Goal: Transaction & Acquisition: Purchase product/service

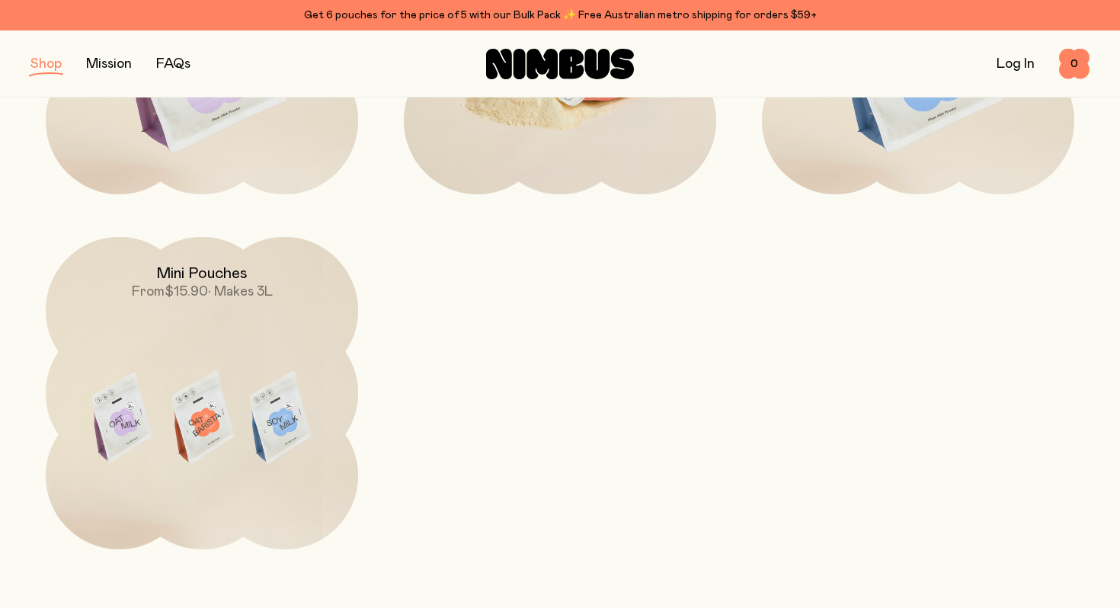
scroll to position [436, 0]
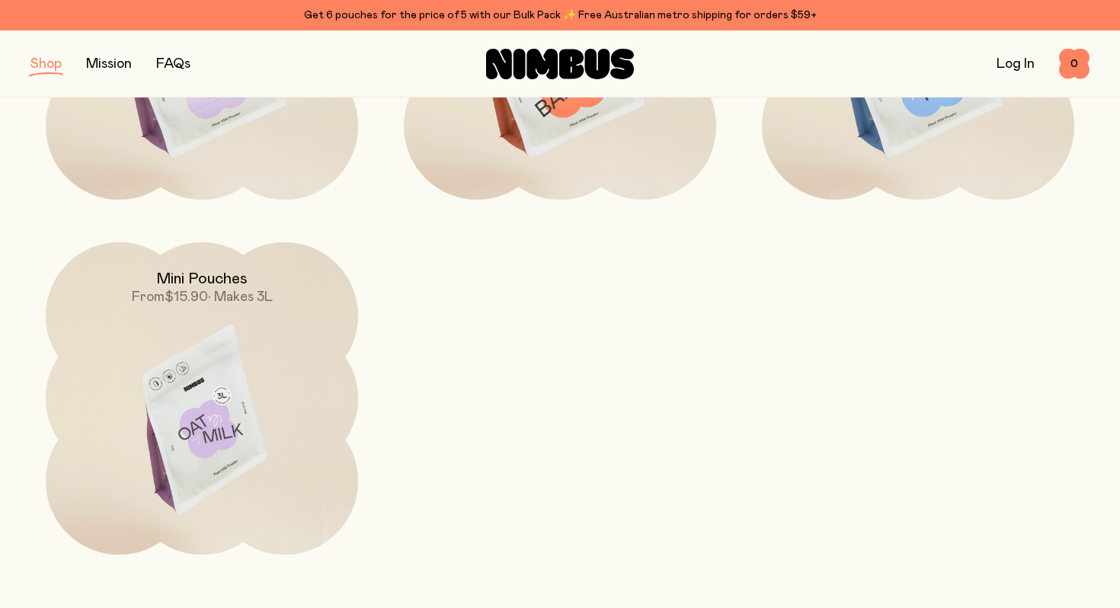
click at [250, 393] on img at bounding box center [202, 425] width 312 height 367
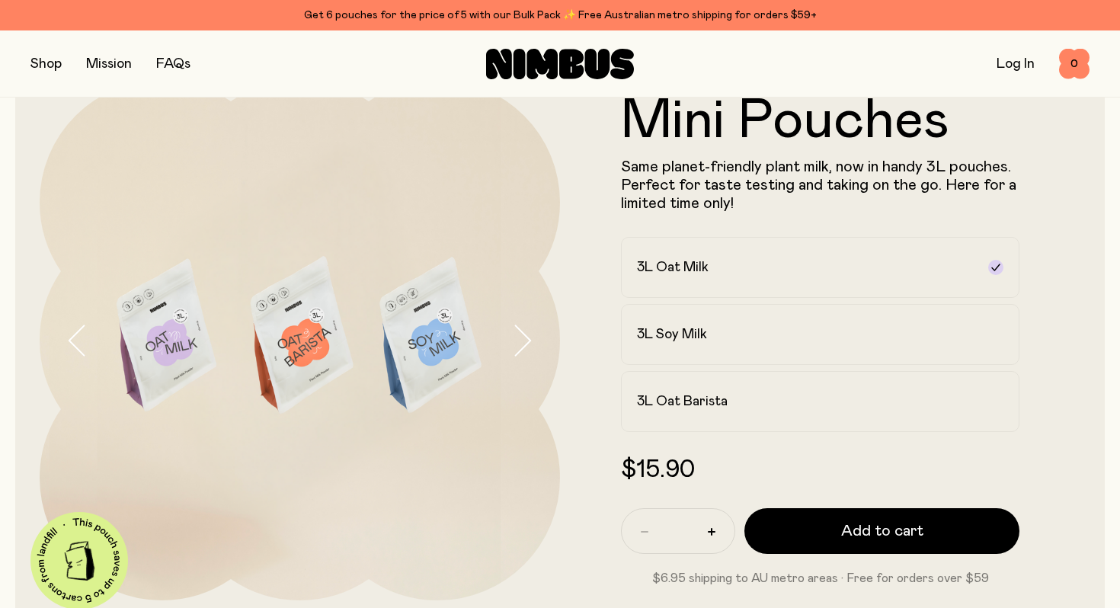
scroll to position [62, 0]
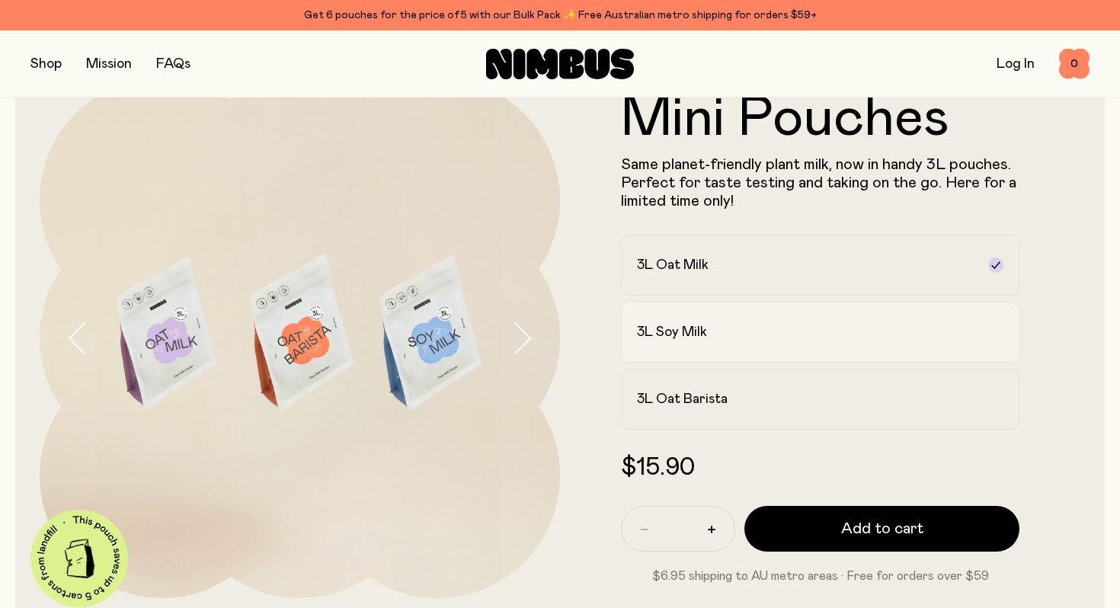
click at [865, 340] on div "3L Soy Milk" at bounding box center [806, 332] width 339 height 18
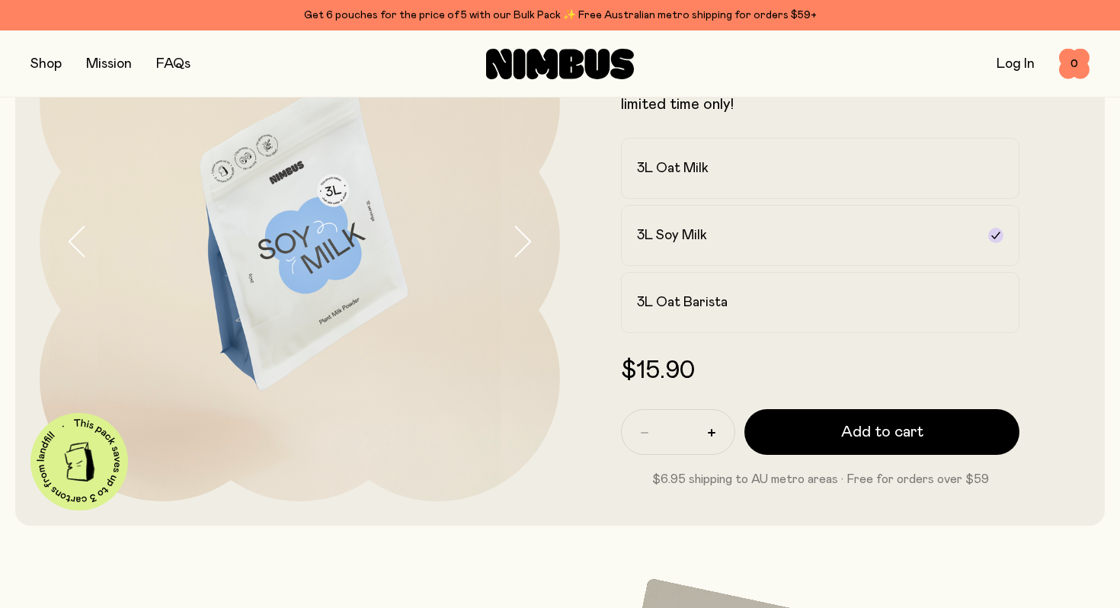
scroll to position [162, 0]
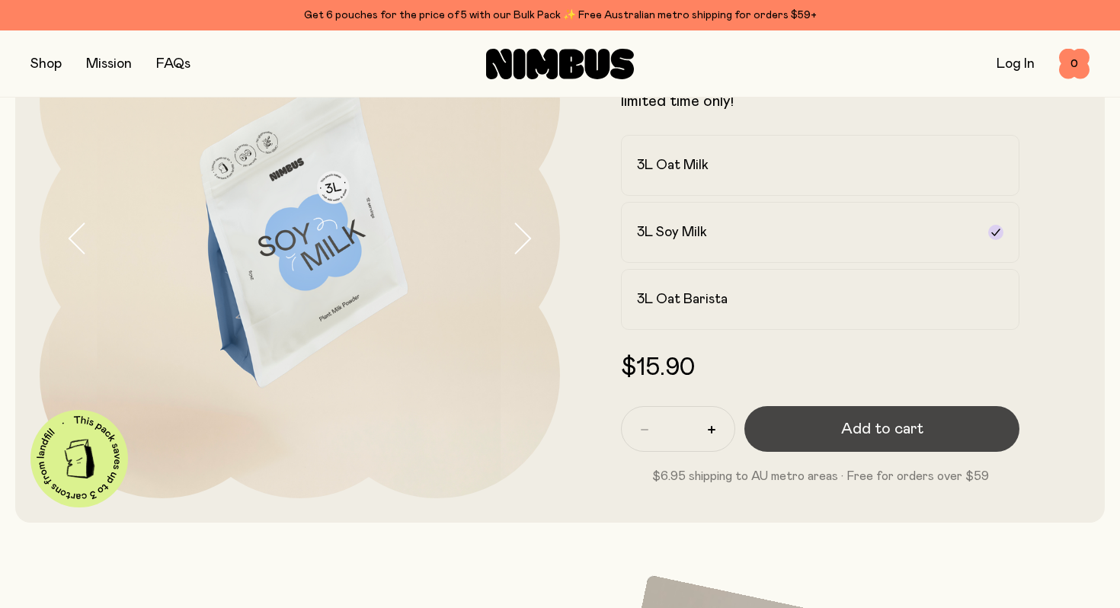
click at [854, 428] on span "Add to cart" at bounding box center [882, 428] width 82 height 21
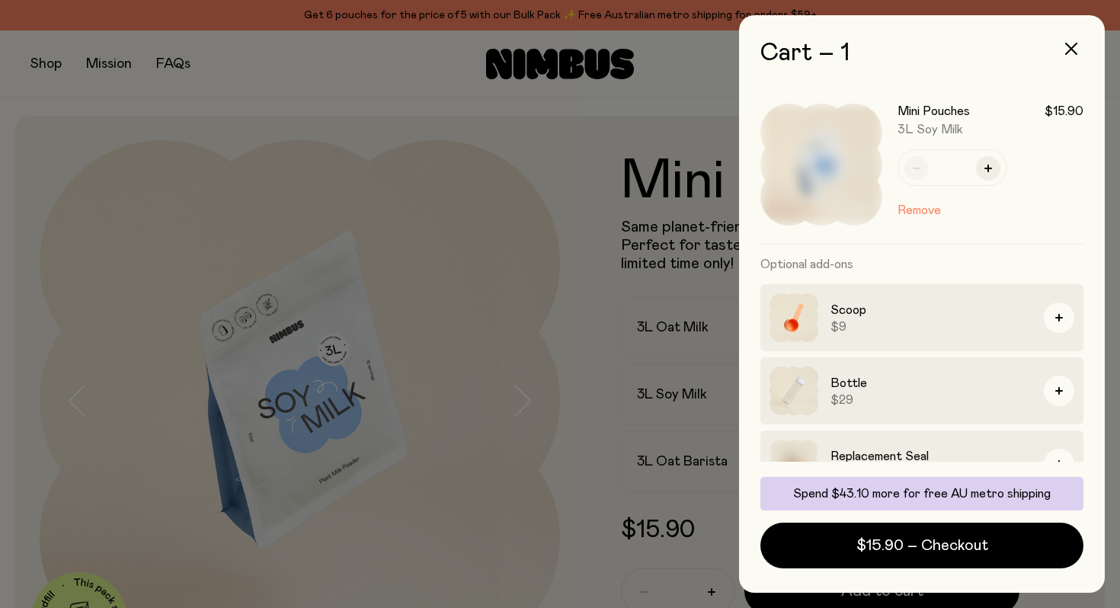
scroll to position [36, 0]
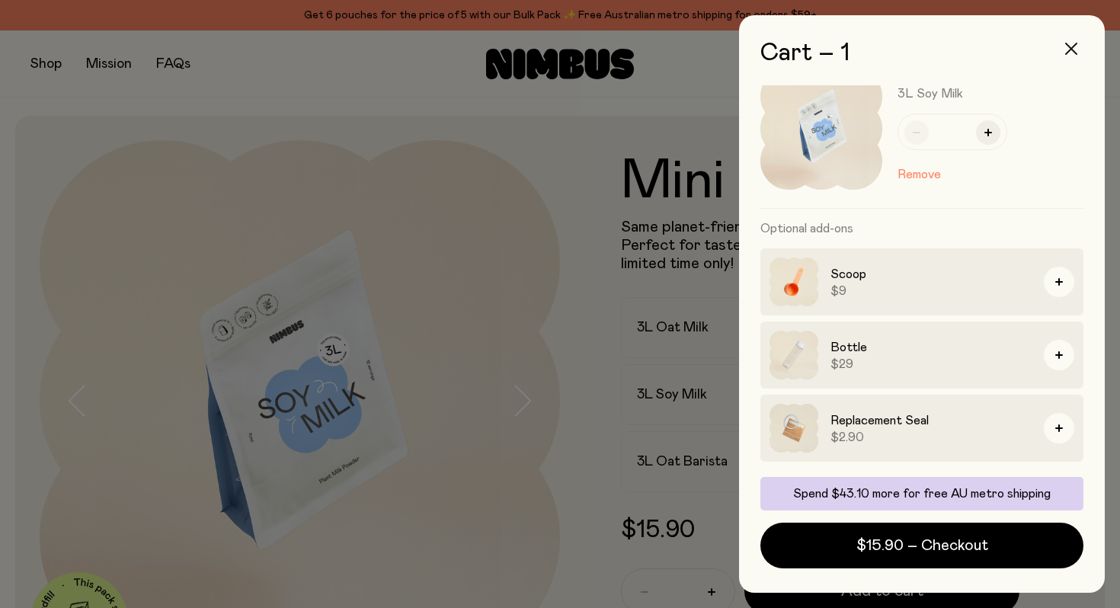
click at [1069, 46] on icon "button" at bounding box center [1071, 49] width 12 height 12
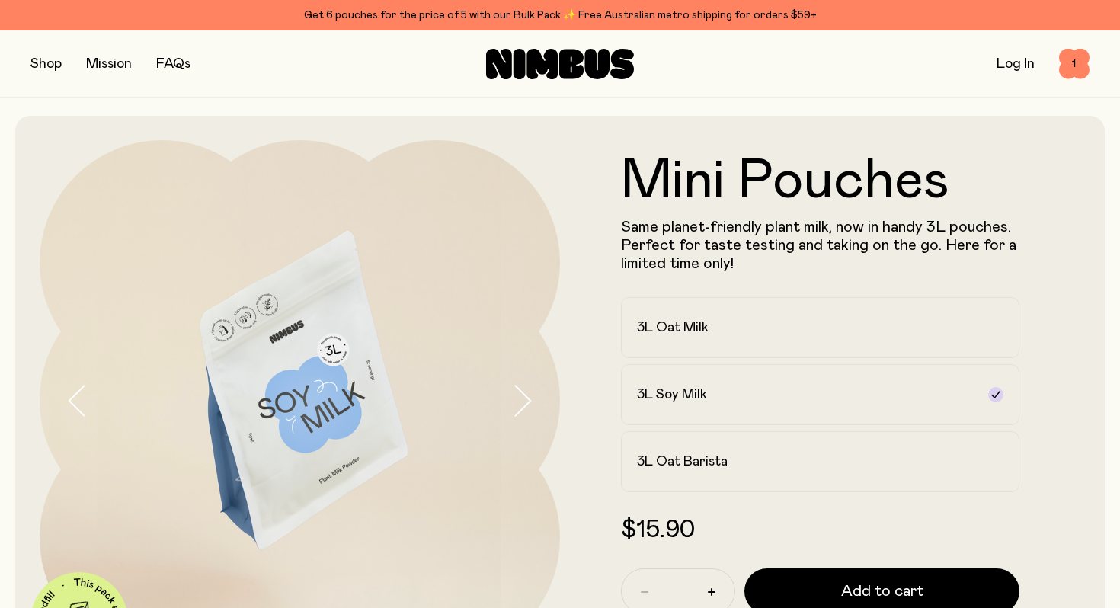
click at [50, 64] on button "button" at bounding box center [45, 63] width 31 height 21
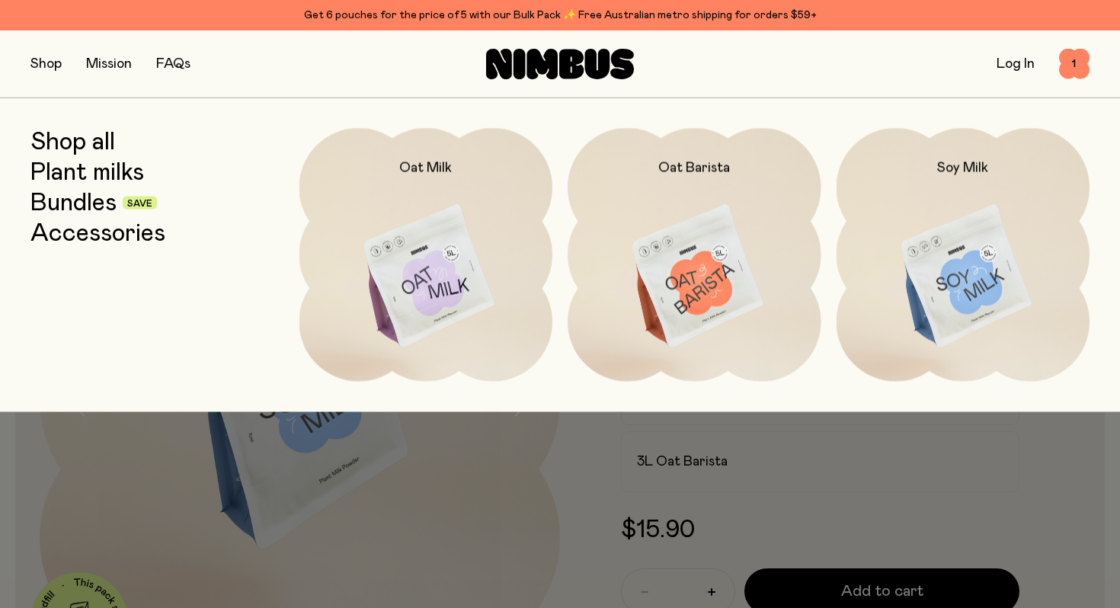
click at [101, 149] on link "Shop all" at bounding box center [72, 141] width 85 height 27
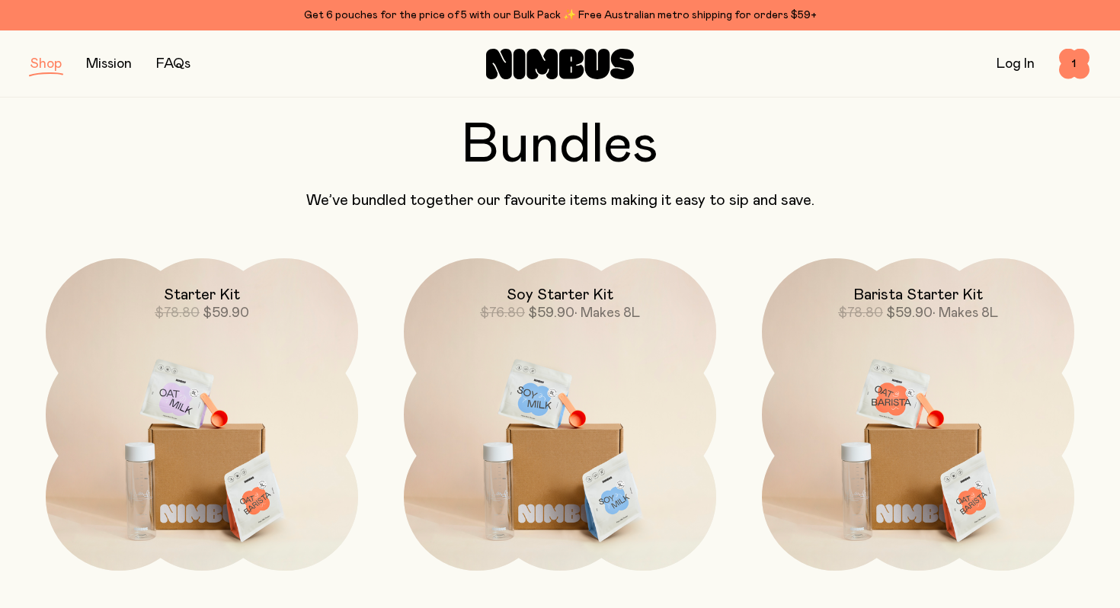
scroll to position [969, 0]
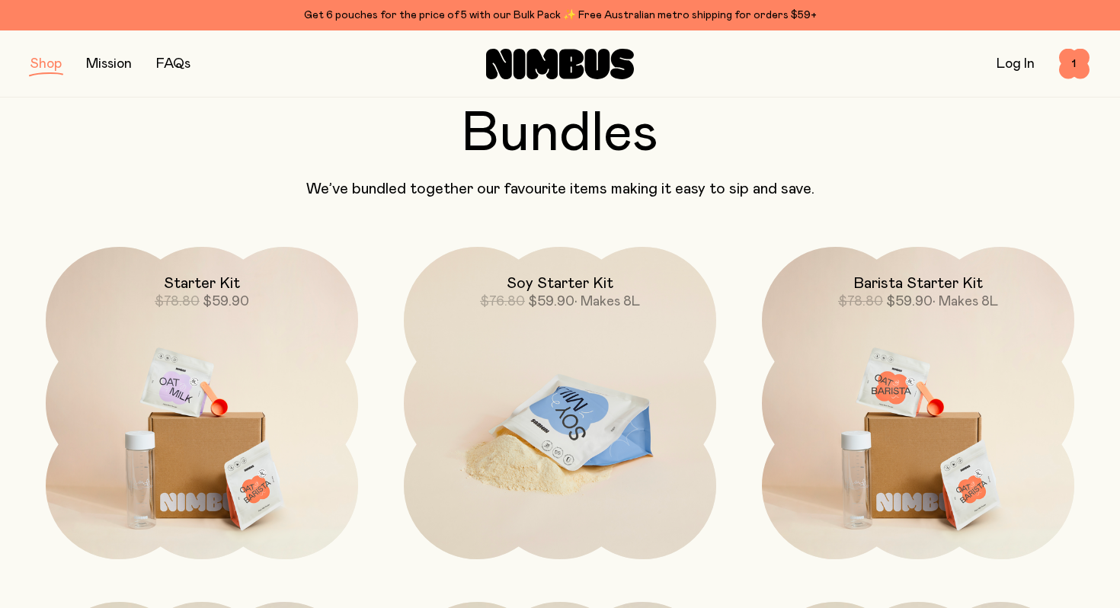
click at [610, 424] on img at bounding box center [560, 430] width 312 height 367
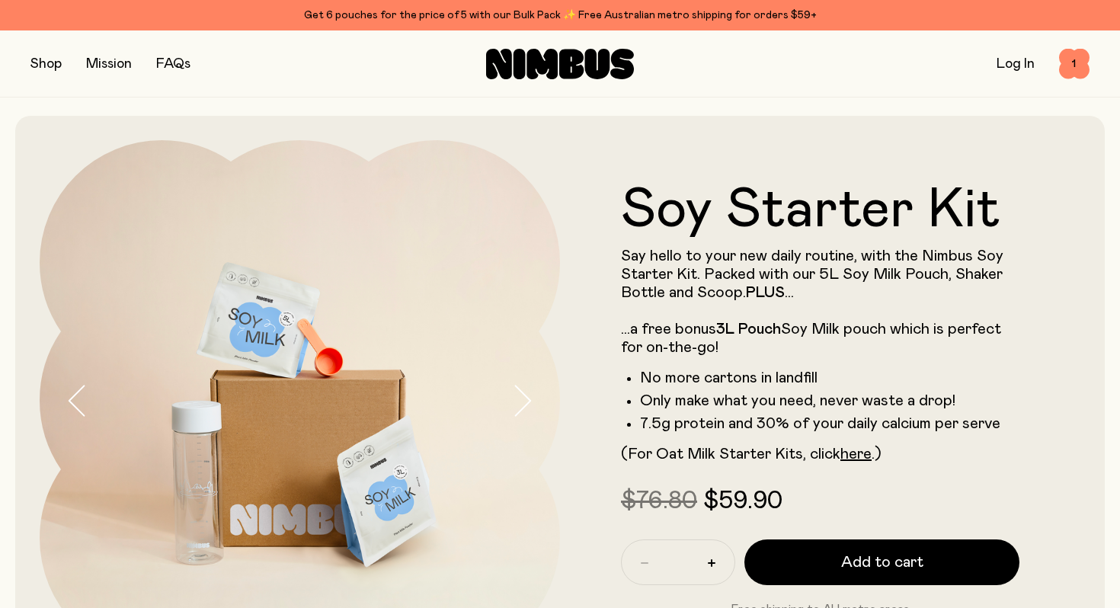
scroll to position [16, 0]
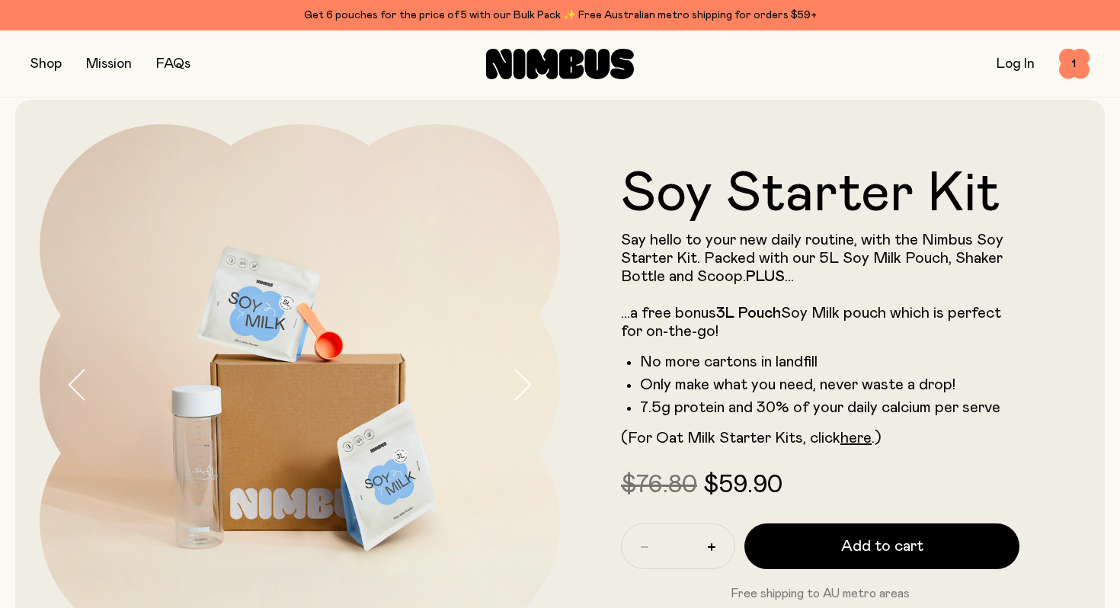
click at [536, 375] on button "button" at bounding box center [535, 384] width 49 height 520
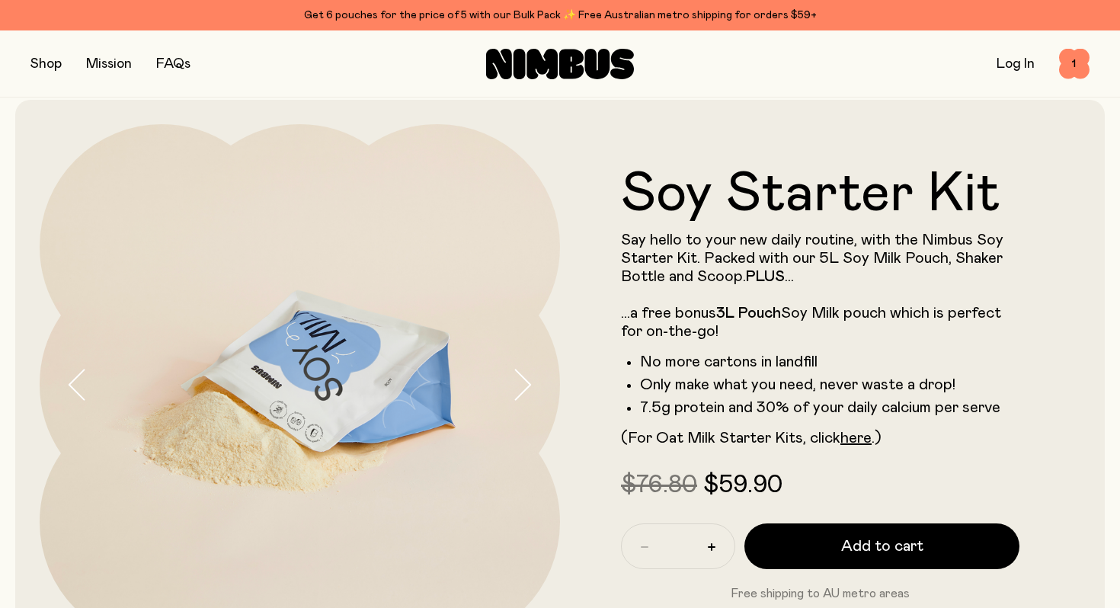
click at [528, 373] on icon "button" at bounding box center [521, 385] width 21 height 32
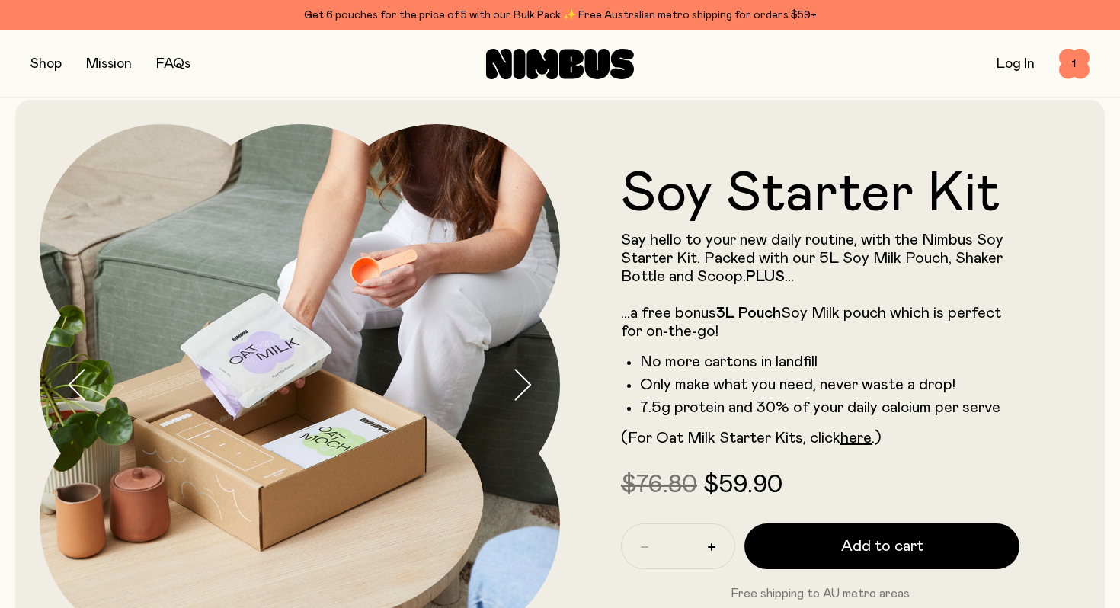
click at [528, 373] on icon "button" at bounding box center [521, 385] width 21 height 32
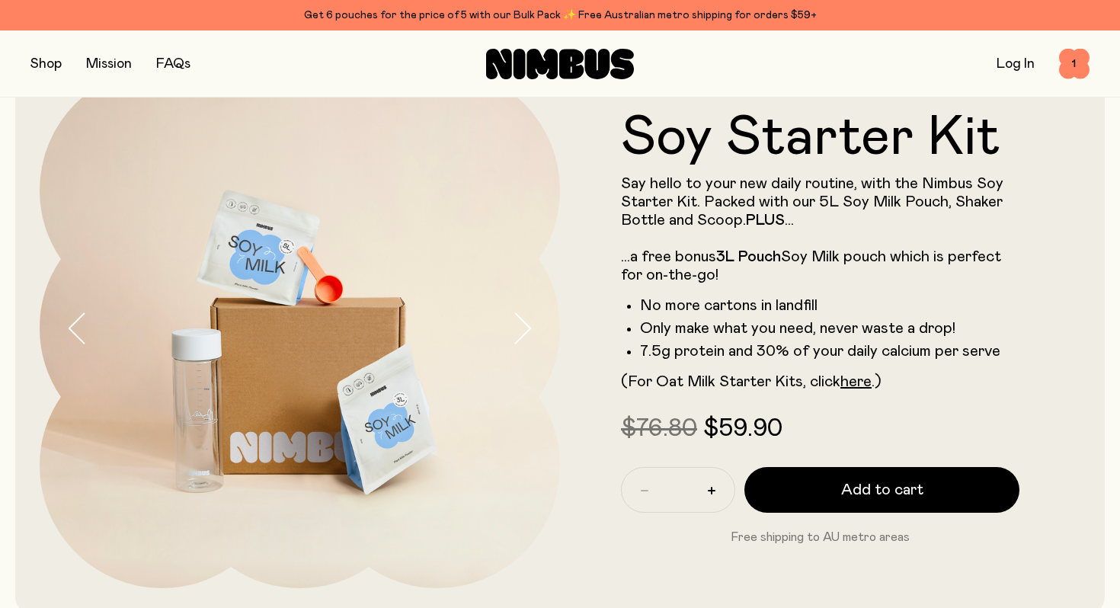
scroll to position [81, 0]
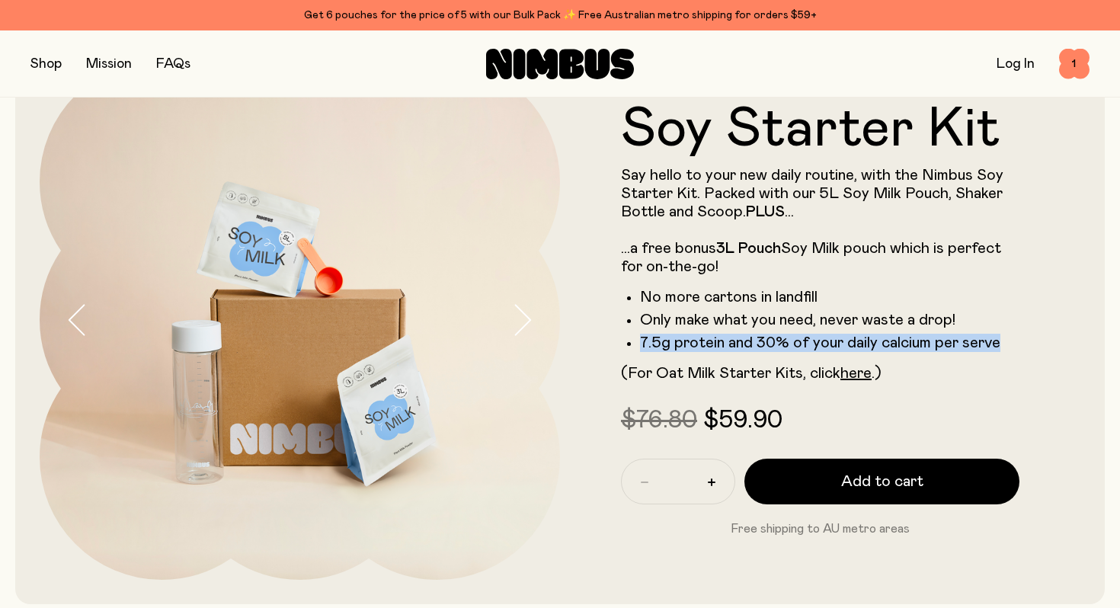
drag, startPoint x: 634, startPoint y: 340, endPoint x: 1028, endPoint y: 335, distance: 393.8
click at [1028, 335] on form "Soy Starter Kit Say hello to your new daily routine, with the Nimbus Soy Starte…" at bounding box center [820, 320] width 520 height 436
click at [1028, 336] on form "Soy Starter Kit Say hello to your new daily routine, with the Nimbus Soy Starte…" at bounding box center [820, 320] width 520 height 436
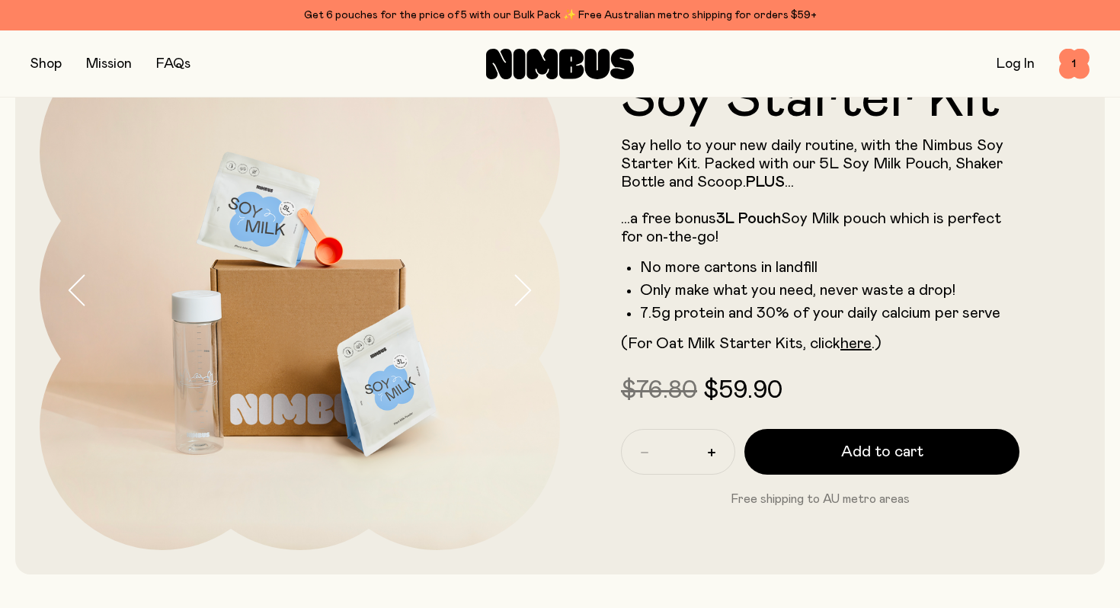
scroll to position [132, 0]
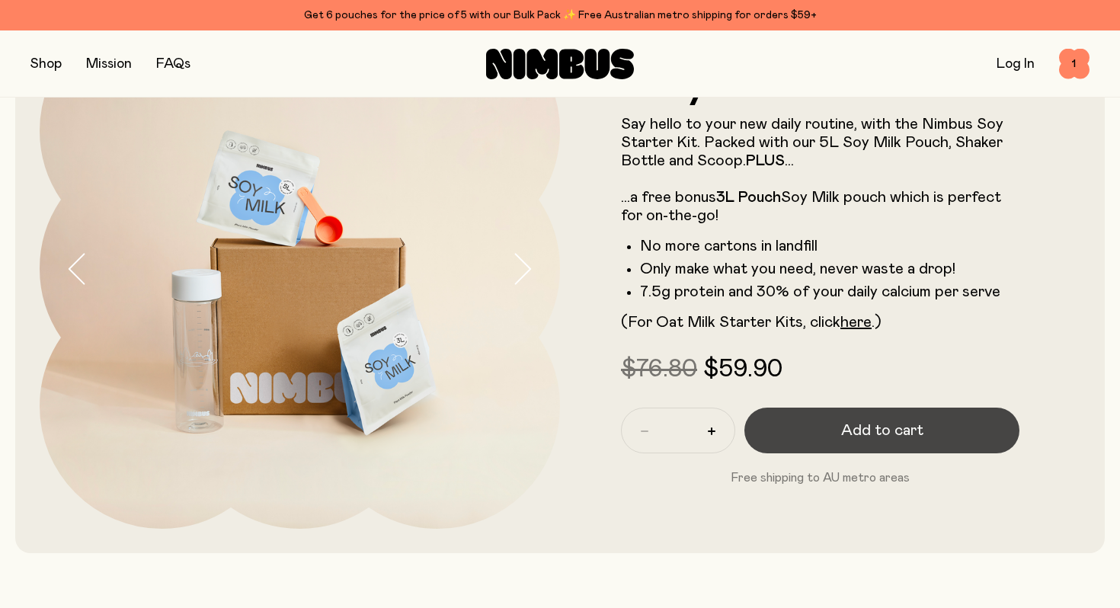
click at [911, 420] on span "Add to cart" at bounding box center [882, 430] width 82 height 21
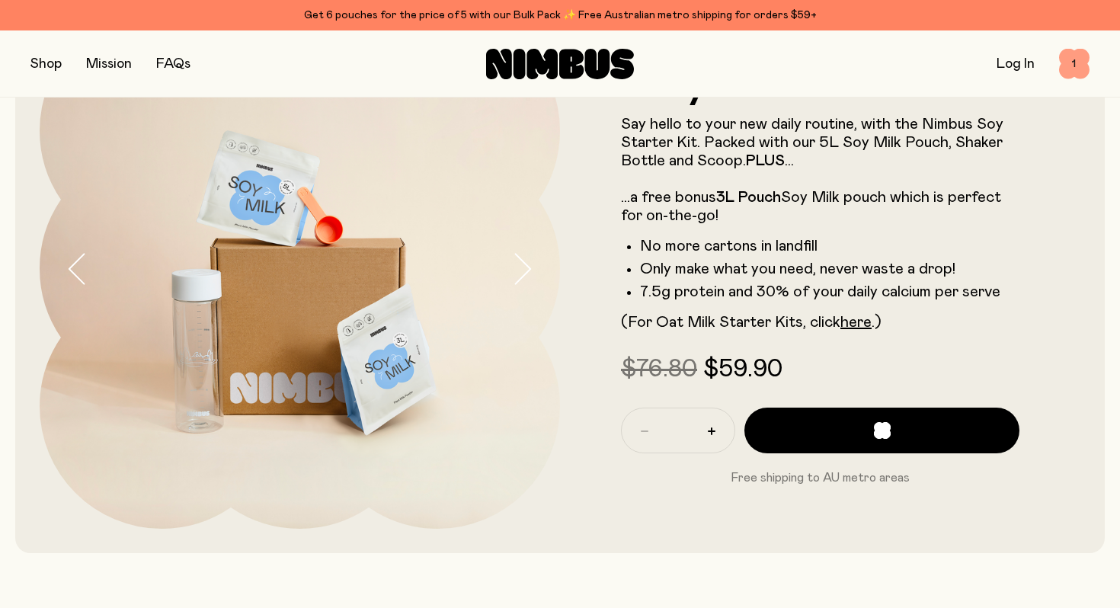
scroll to position [0, 0]
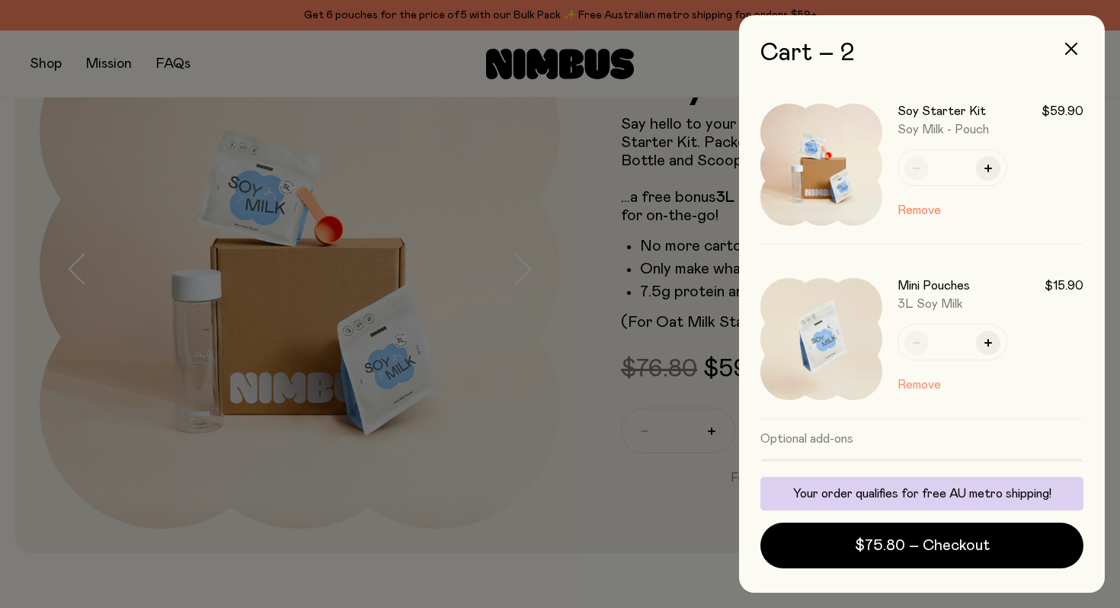
click at [919, 379] on button "Remove" at bounding box center [918, 384] width 43 height 18
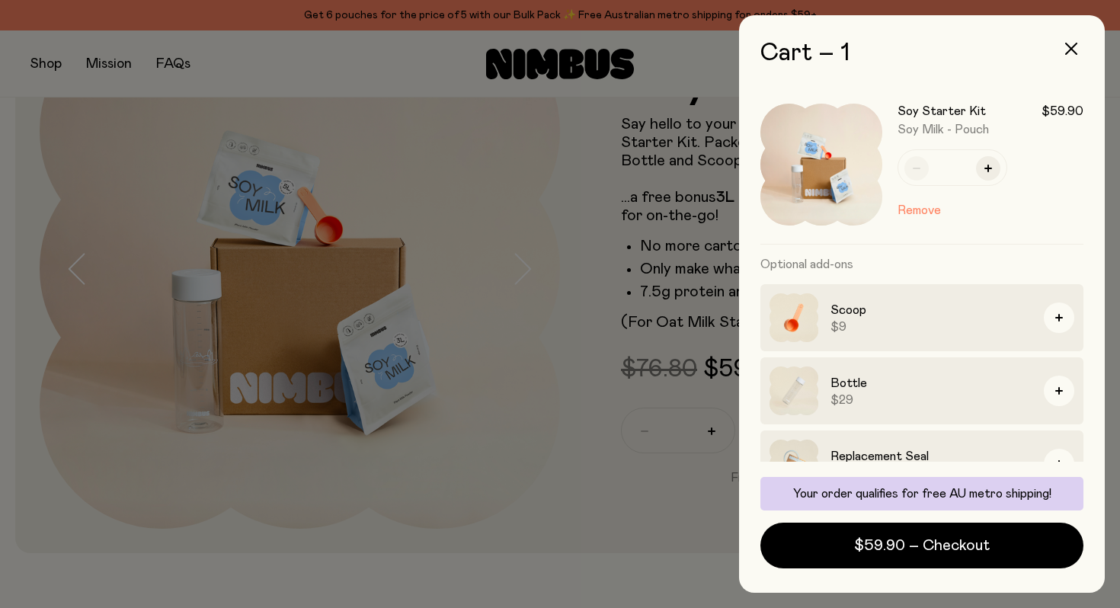
scroll to position [36, 0]
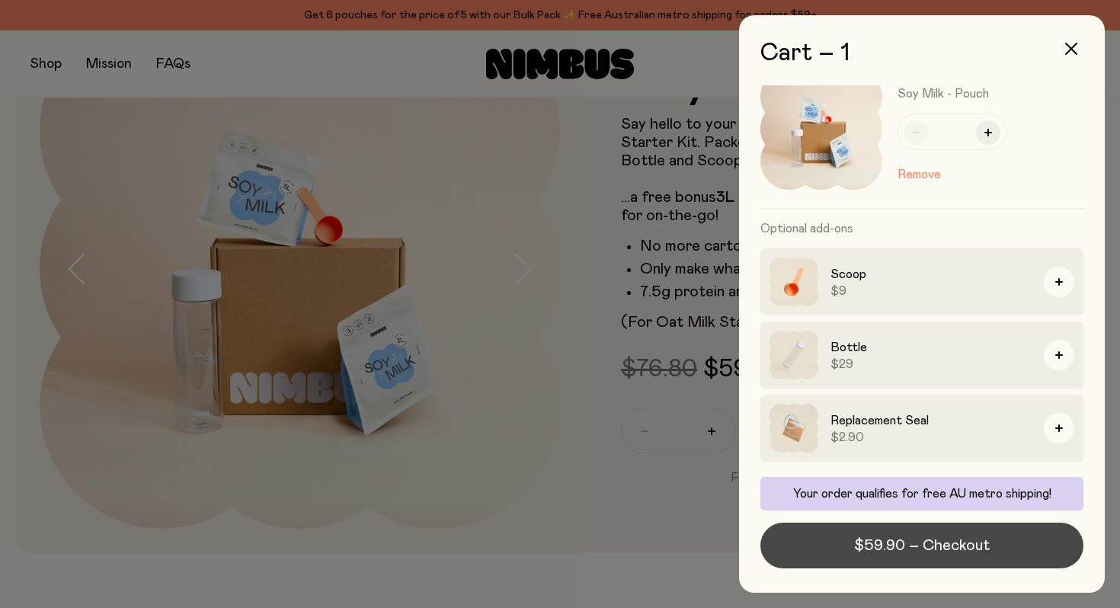
click at [950, 553] on span "$59.90 – Checkout" at bounding box center [922, 545] width 136 height 21
